Goal: Task Accomplishment & Management: Complete application form

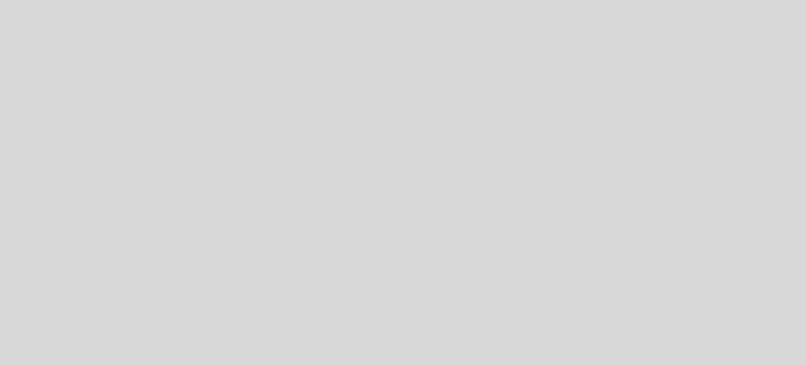
select select "es"
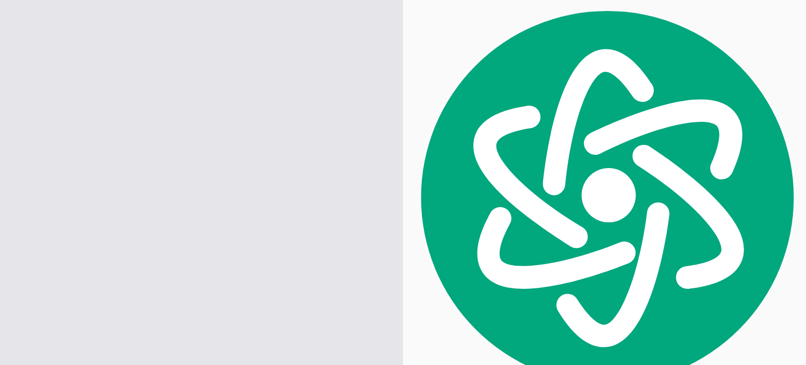
scroll to position [6024, 0]
type input "[EMAIL_ADDRESS][DOMAIN_NAME]"
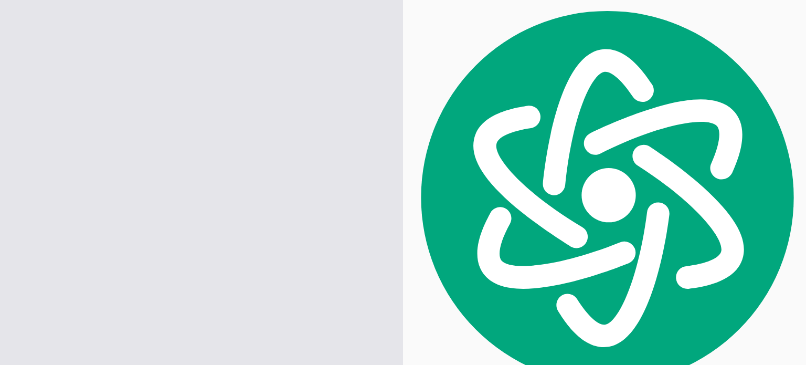
type input "1"
type input "8"
type input "3"
type input "8"
type input "1"
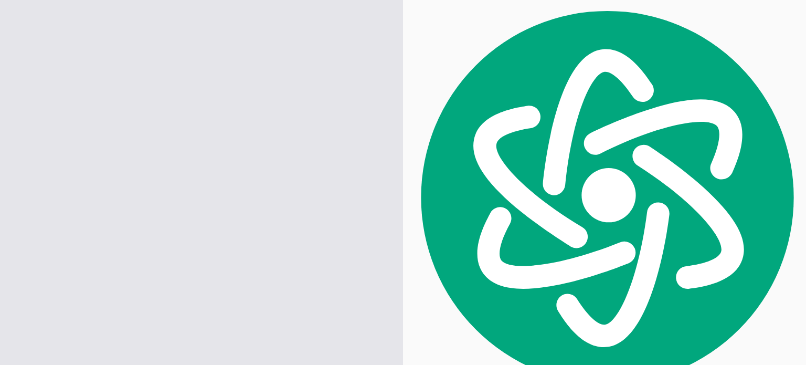
type input "2"
